Goal: Navigation & Orientation: Find specific page/section

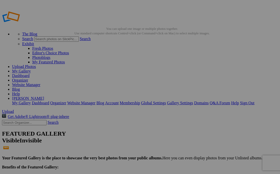
type input "CA Silicon Valley Cup [DATE]-[DATE]"
